Goal: Task Accomplishment & Management: Use online tool/utility

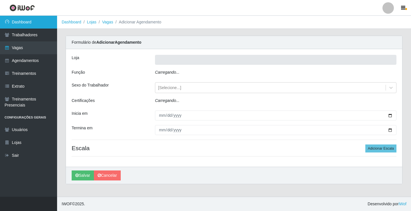
type input "Rede Econômico - Prata"
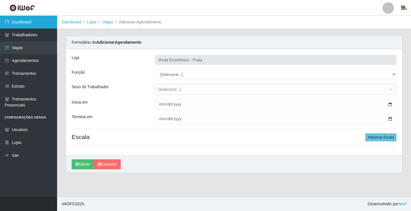
click at [21, 19] on link "Dashboard" at bounding box center [28, 22] width 57 height 13
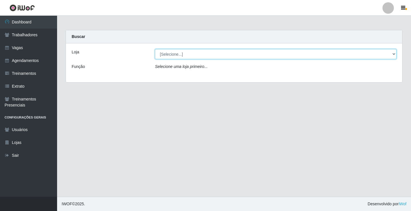
click at [393, 55] on select "[Selecione...] Rede Econômico - Prata" at bounding box center [275, 54] width 241 height 10
select select "192"
click at [155, 49] on select "[Selecione...] Rede Econômico - Prata" at bounding box center [275, 54] width 241 height 10
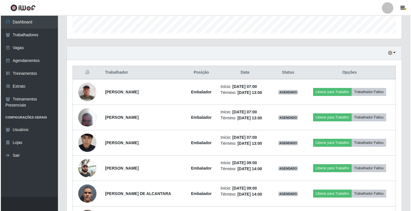
scroll to position [171, 0]
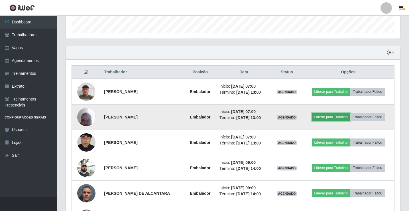
click at [325, 115] on button "Liberar para Trabalho" at bounding box center [331, 117] width 38 height 8
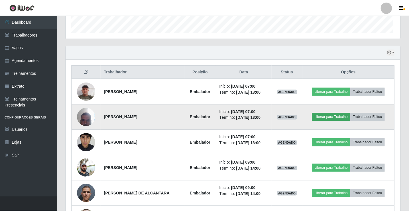
scroll to position [118, 332]
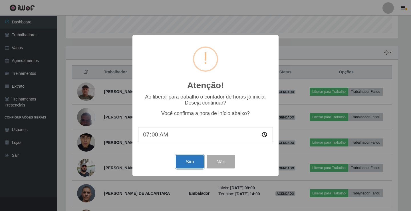
click at [194, 160] on button "Sim" at bounding box center [190, 161] width 28 height 13
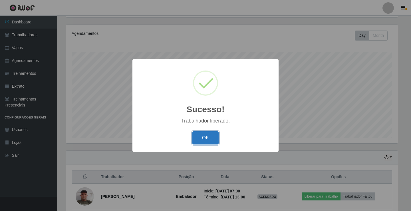
click at [203, 140] on button "OK" at bounding box center [205, 137] width 27 height 13
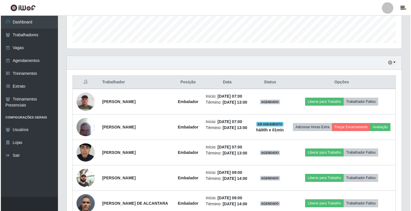
scroll to position [180, 0]
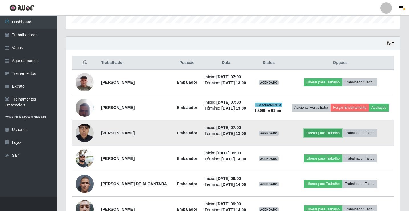
click at [335, 137] on button "Liberar para Trabalho" at bounding box center [323, 133] width 38 height 8
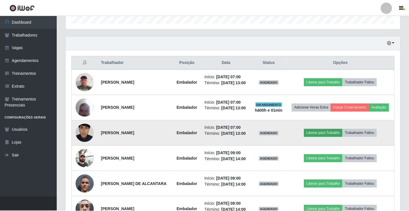
scroll to position [118, 332]
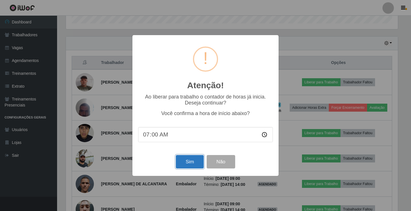
click at [181, 167] on button "Sim" at bounding box center [190, 161] width 28 height 13
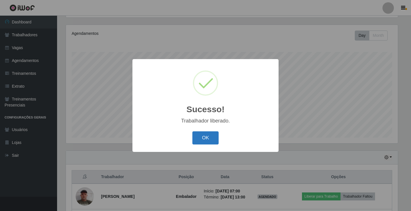
click at [210, 139] on button "OK" at bounding box center [205, 137] width 27 height 13
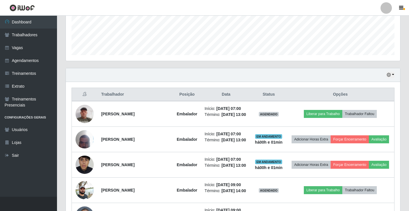
scroll to position [180, 0]
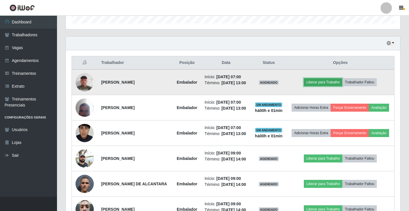
click at [324, 86] on button "Liberar para Trabalho" at bounding box center [323, 82] width 38 height 8
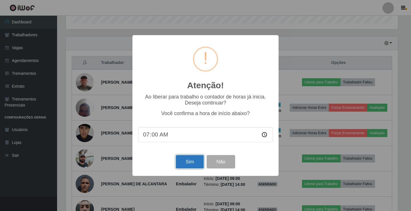
click at [188, 167] on button "Sim" at bounding box center [190, 161] width 28 height 13
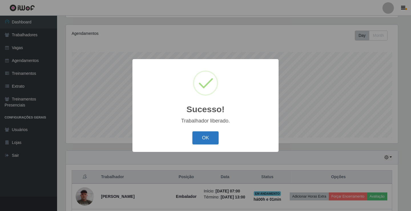
click at [208, 139] on button "OK" at bounding box center [205, 137] width 27 height 13
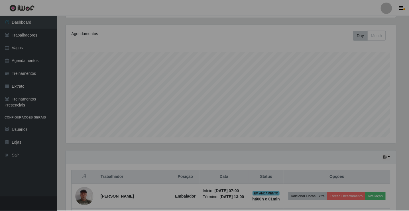
scroll to position [118, 334]
